Goal: Information Seeking & Learning: Learn about a topic

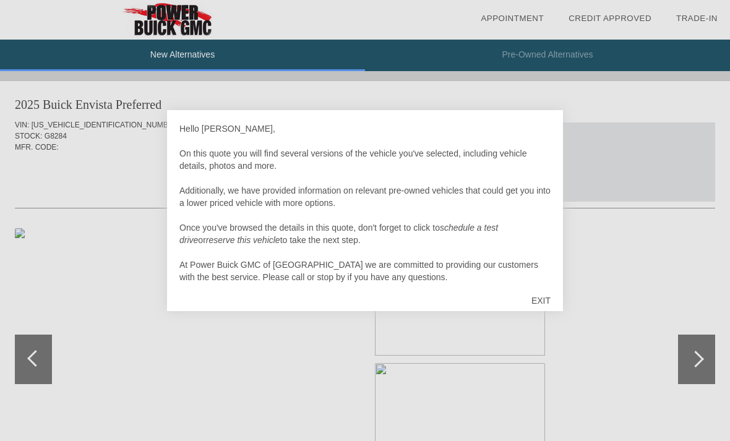
click at [540, 301] on div "EXIT" at bounding box center [541, 300] width 44 height 37
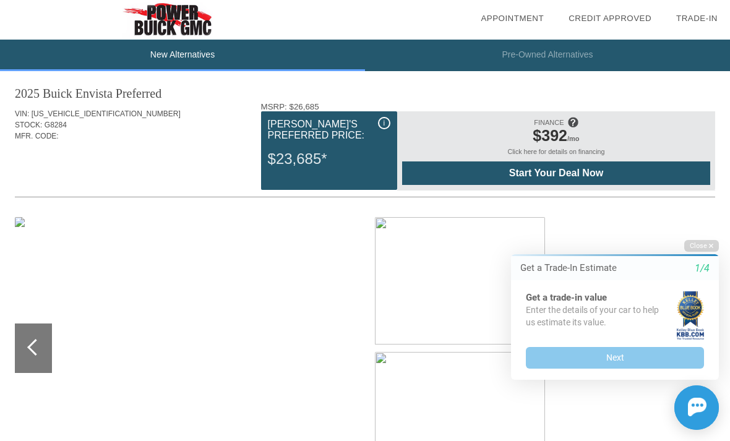
scroll to position [12, 0]
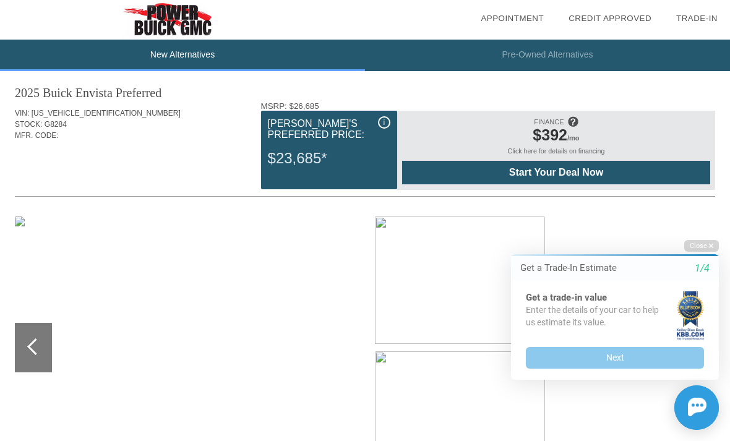
click at [389, 120] on div "i" at bounding box center [384, 122] width 12 height 12
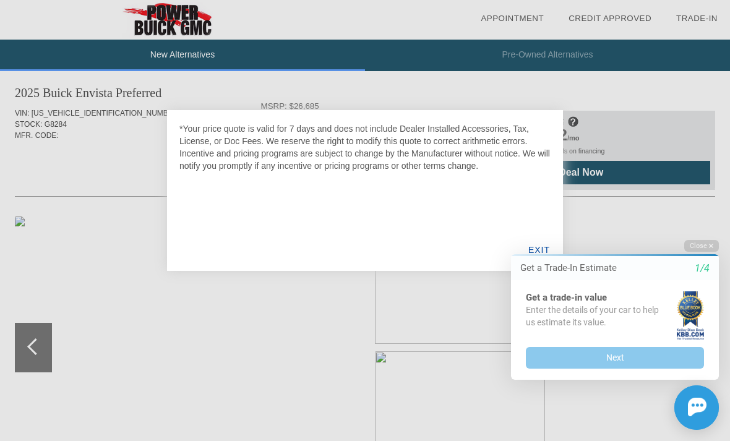
click at [540, 243] on div "Close Get a Trade-In Estimate 1/4 Get a trade-in value Enter the details of you…" at bounding box center [607, 335] width 223 height 190
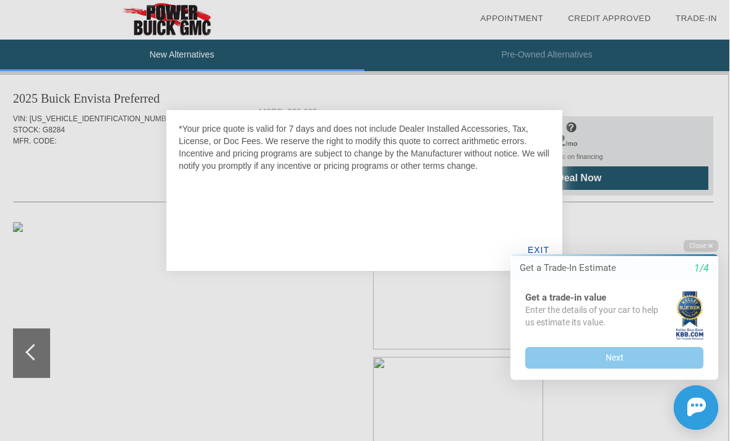
scroll to position [7, 1]
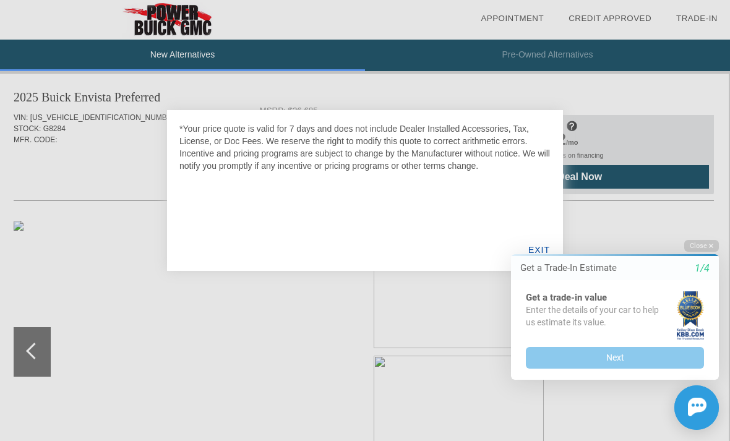
click at [706, 241] on button "Close" at bounding box center [701, 246] width 35 height 12
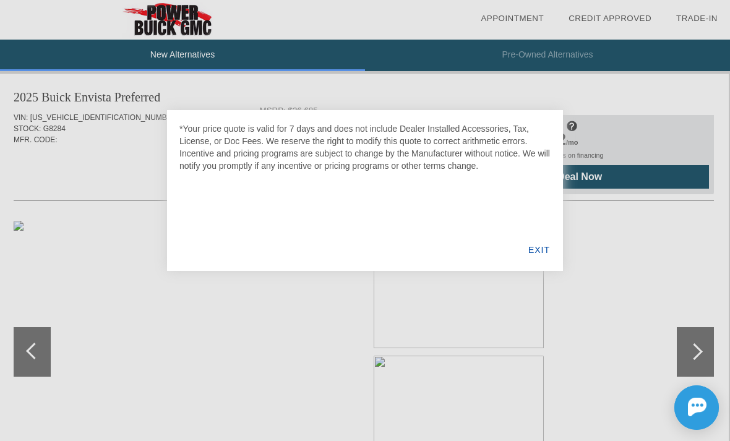
click at [544, 260] on div "EXIT" at bounding box center [539, 250] width 48 height 42
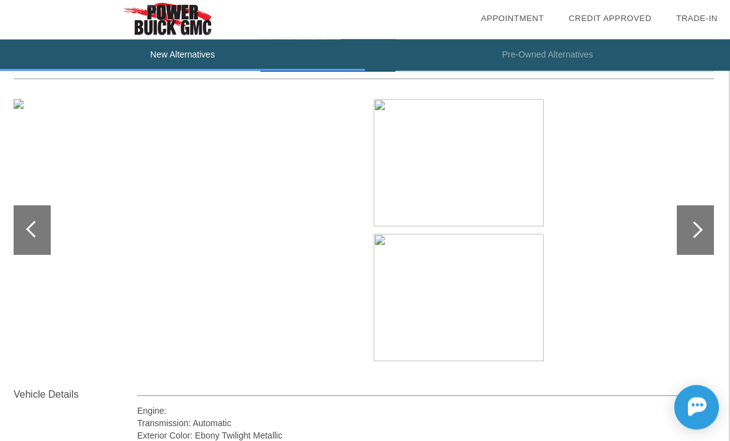
scroll to position [145, 1]
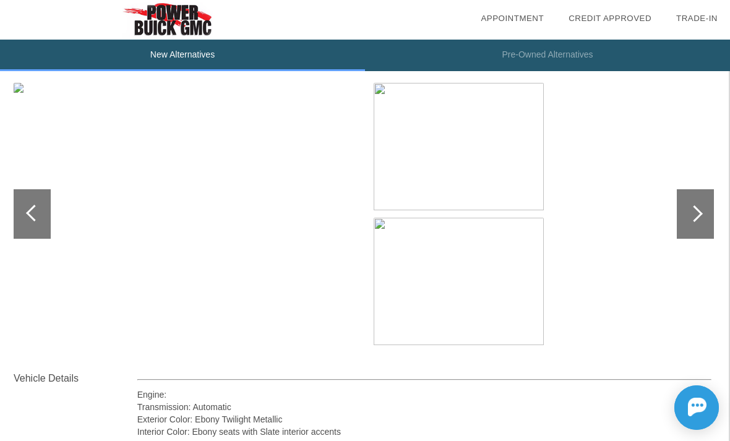
click at [88, 210] on img at bounding box center [189, 214] width 351 height 262
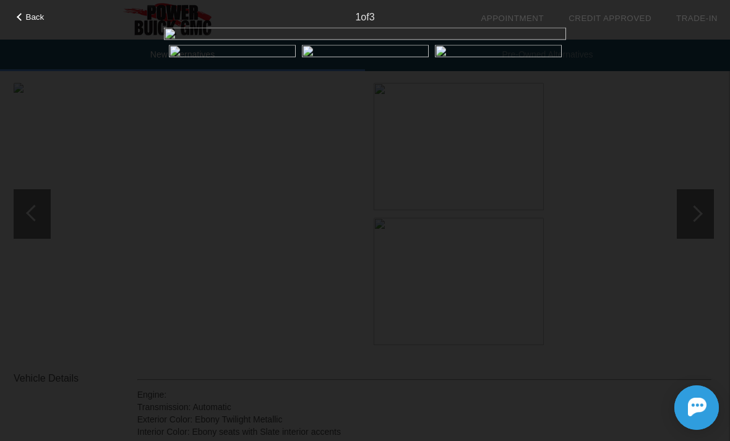
click at [545, 186] on div at bounding box center [547, 178] width 17 height 17
click at [547, 186] on div at bounding box center [547, 178] width 17 height 17
click at [556, 197] on div at bounding box center [547, 177] width 37 height 49
click at [551, 186] on div at bounding box center [547, 178] width 17 height 17
click at [30, 14] on span "Back" at bounding box center [35, 16] width 19 height 9
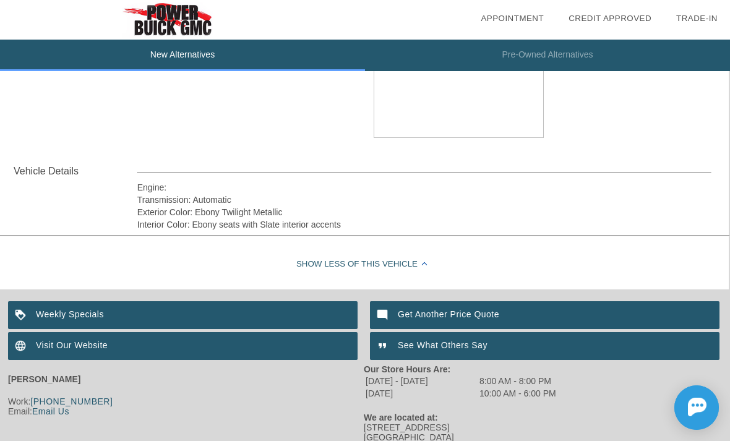
scroll to position [361, 1]
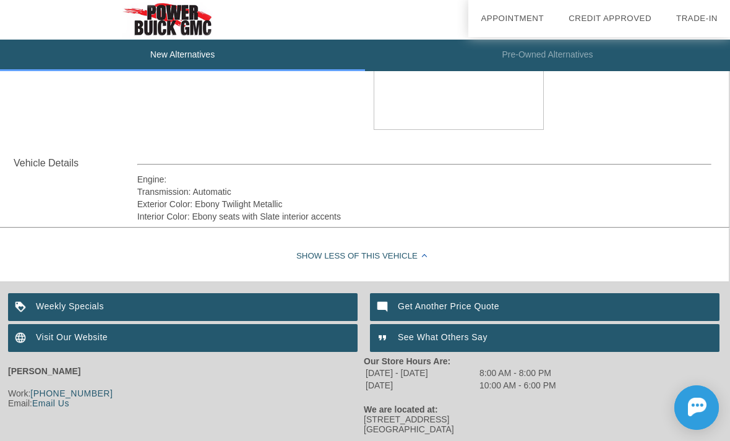
click at [448, 303] on div "Get Another Price Quote" at bounding box center [545, 307] width 350 height 28
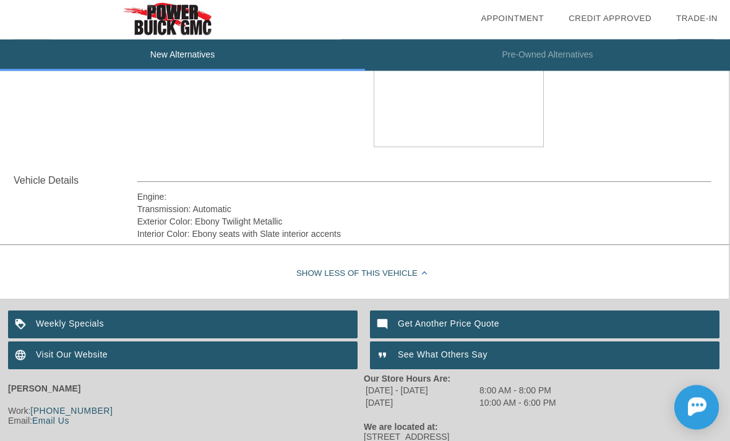
scroll to position [324, 1]
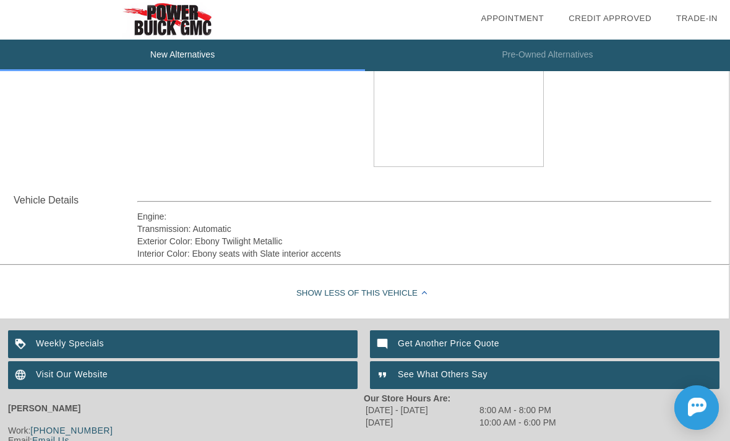
click at [577, 54] on li "Pre-Owned Alternatives" at bounding box center [547, 56] width 365 height 32
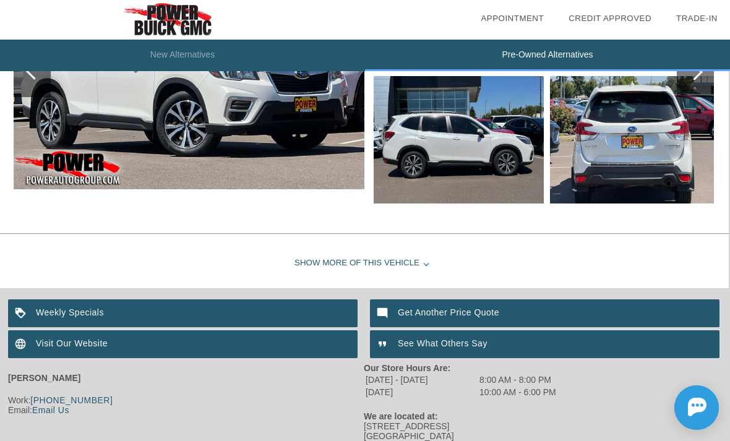
scroll to position [1563, 1]
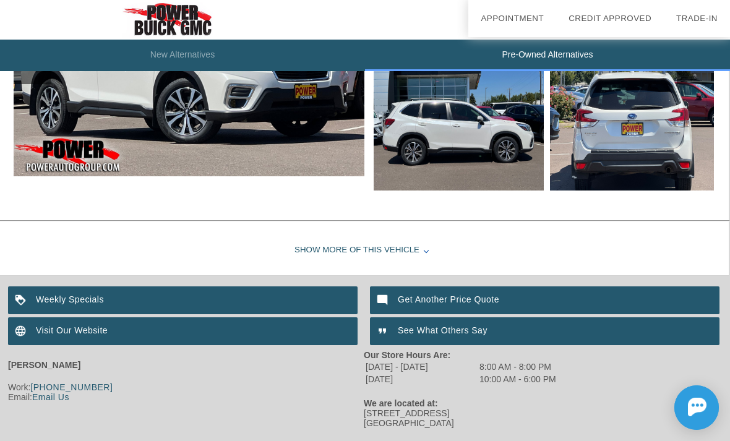
click at [259, 345] on div "Visit Our Website" at bounding box center [183, 331] width 350 height 28
